Goal: Task Accomplishment & Management: Use online tool/utility

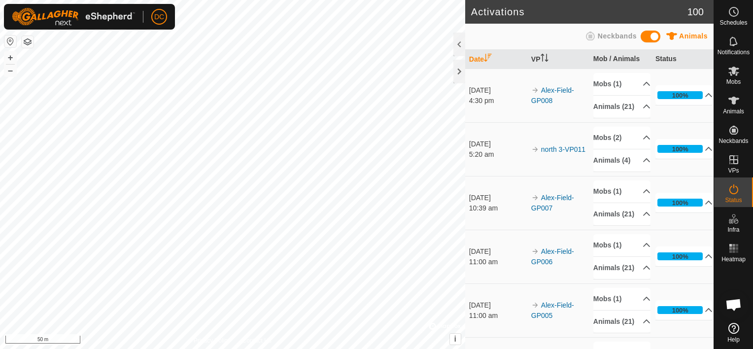
click at [27, 39] on button "button" at bounding box center [28, 42] width 12 height 12
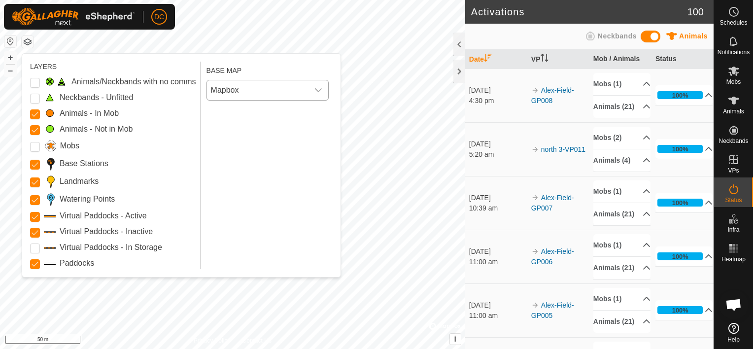
click at [321, 90] on icon "dropdown trigger" at bounding box center [318, 90] width 8 height 8
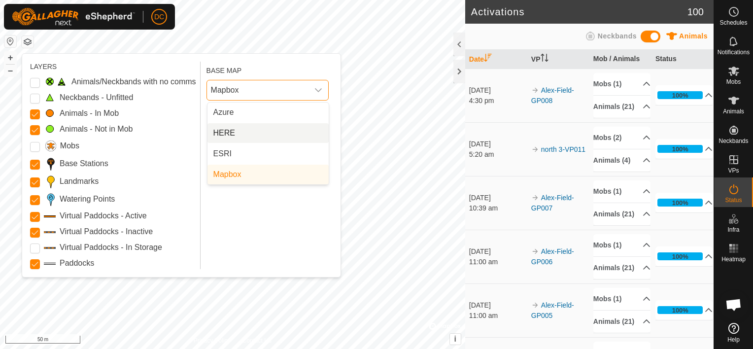
click at [256, 131] on li "HERE" at bounding box center [268, 133] width 121 height 20
